Goal: Task Accomplishment & Management: Use online tool/utility

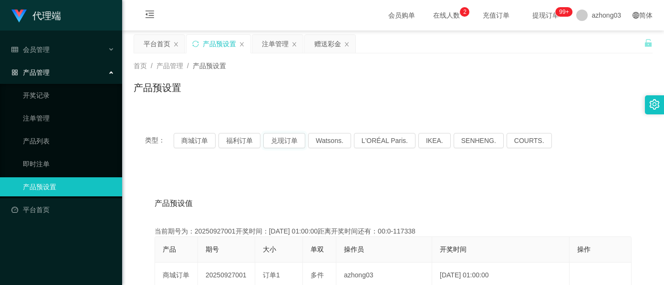
scroll to position [127, 0]
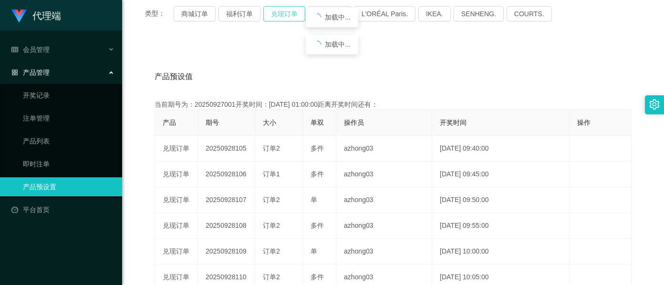
click at [289, 16] on button "兑现订单" at bounding box center [284, 13] width 42 height 15
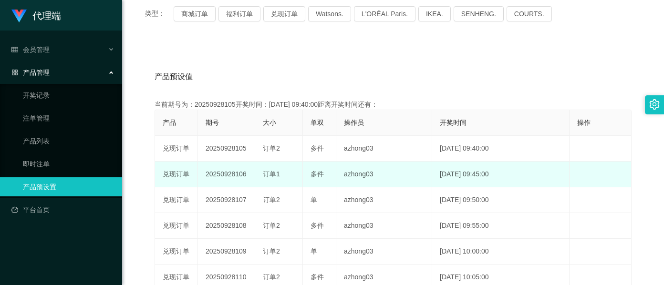
click at [218, 177] on td "20250928106" at bounding box center [226, 175] width 57 height 26
copy td "20250928106"
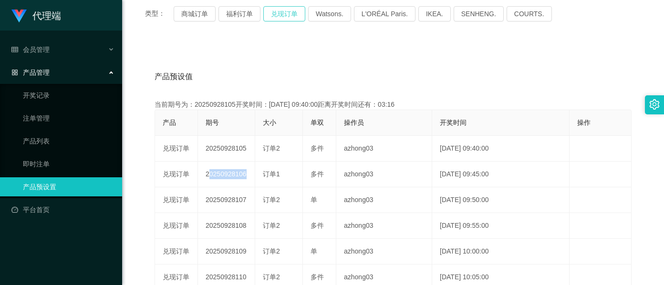
click at [294, 20] on button "兑现订单" at bounding box center [284, 13] width 42 height 15
